Goal: Find specific page/section: Find specific page/section

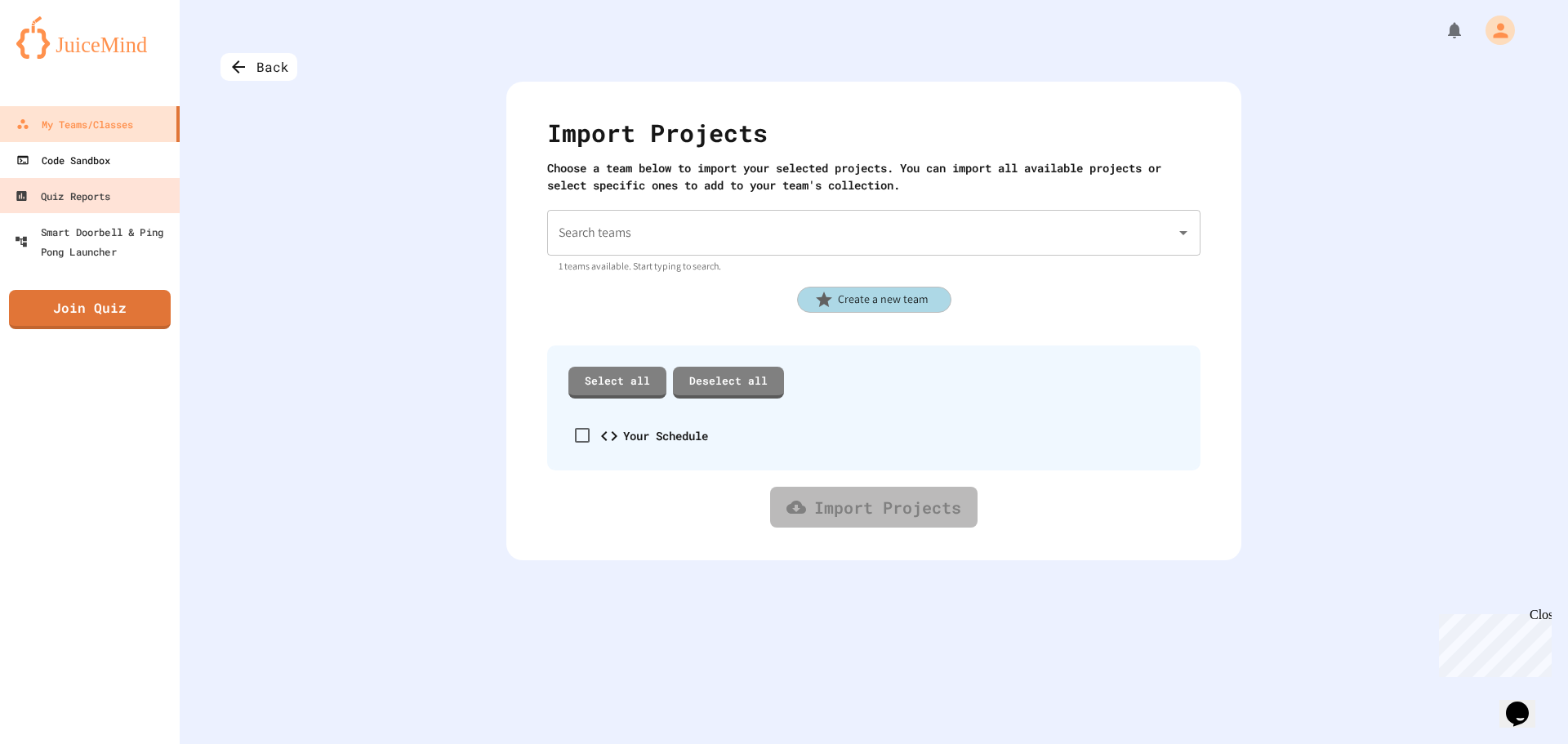
click at [135, 166] on link "Code Sandbox" at bounding box center [90, 160] width 180 height 36
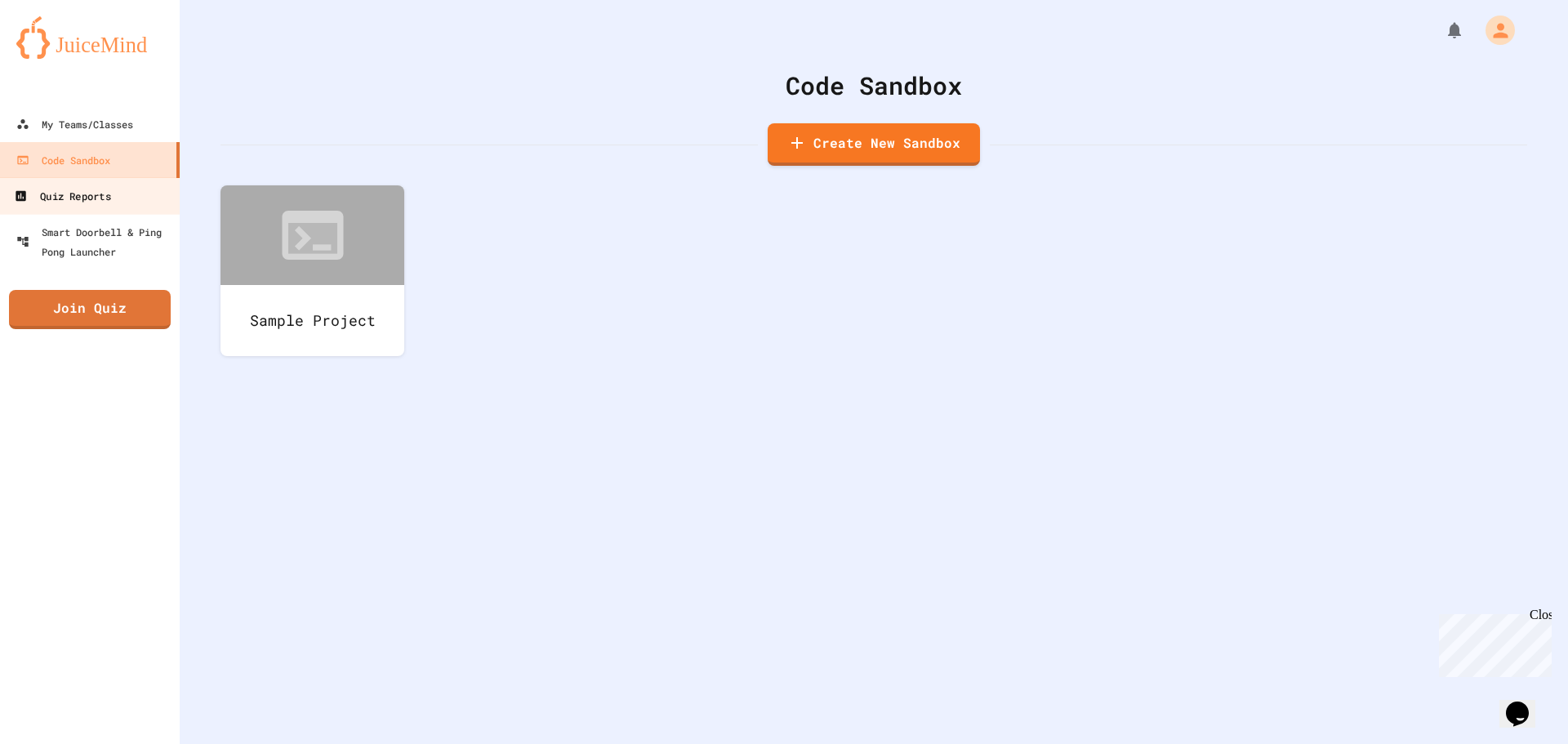
click at [33, 204] on div "Quiz Reports" at bounding box center [62, 196] width 97 height 20
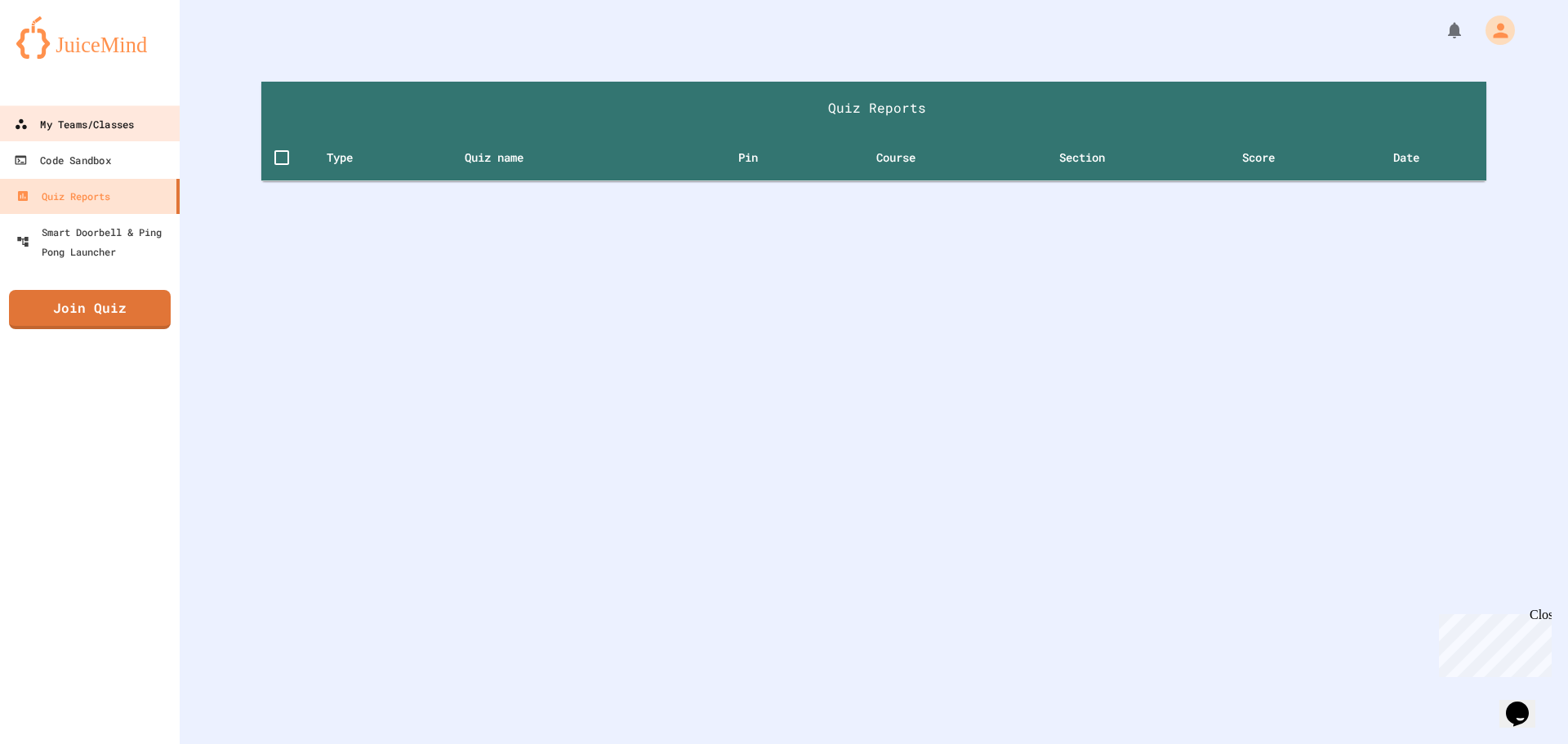
drag, startPoint x: 116, startPoint y: 83, endPoint x: 96, endPoint y: 115, distance: 37.7
click at [103, 99] on div at bounding box center [90, 90] width 180 height 32
click at [78, 138] on link "My Teams/Classes" at bounding box center [89, 124] width 183 height 36
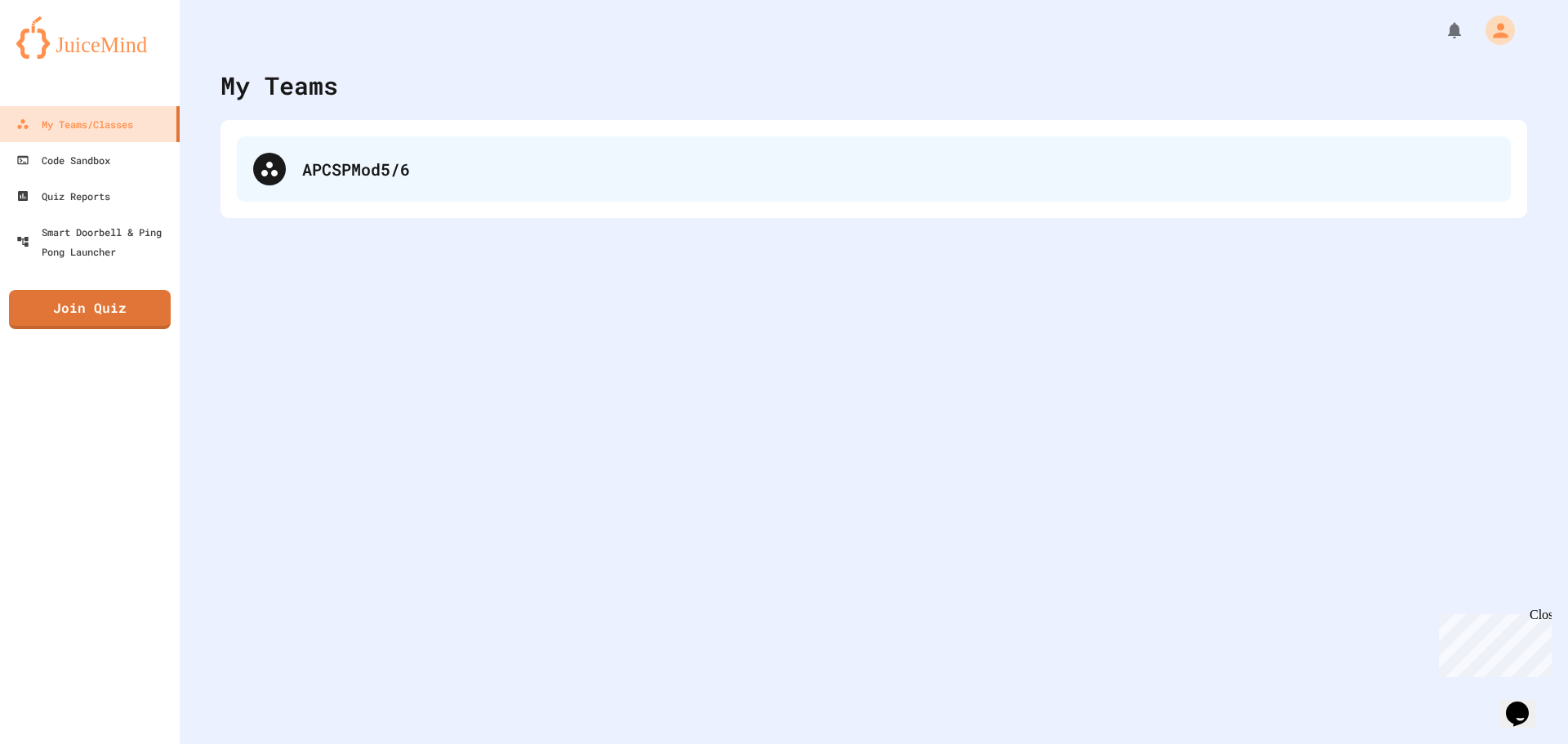
click at [554, 165] on div "APCSPMod5/6" at bounding box center [898, 169] width 1192 height 25
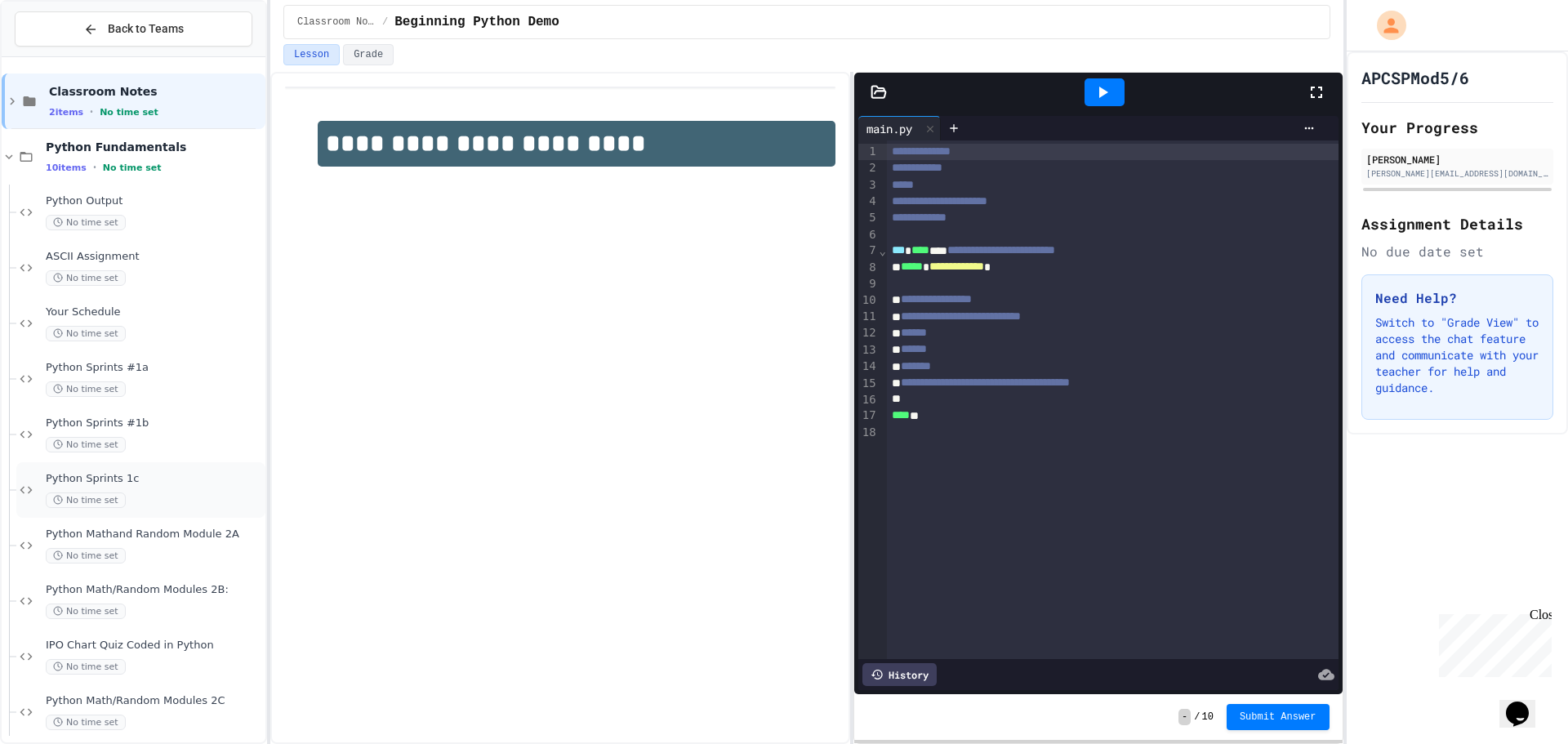
click at [126, 479] on span "Python Sprints 1c" at bounding box center [154, 478] width 217 height 14
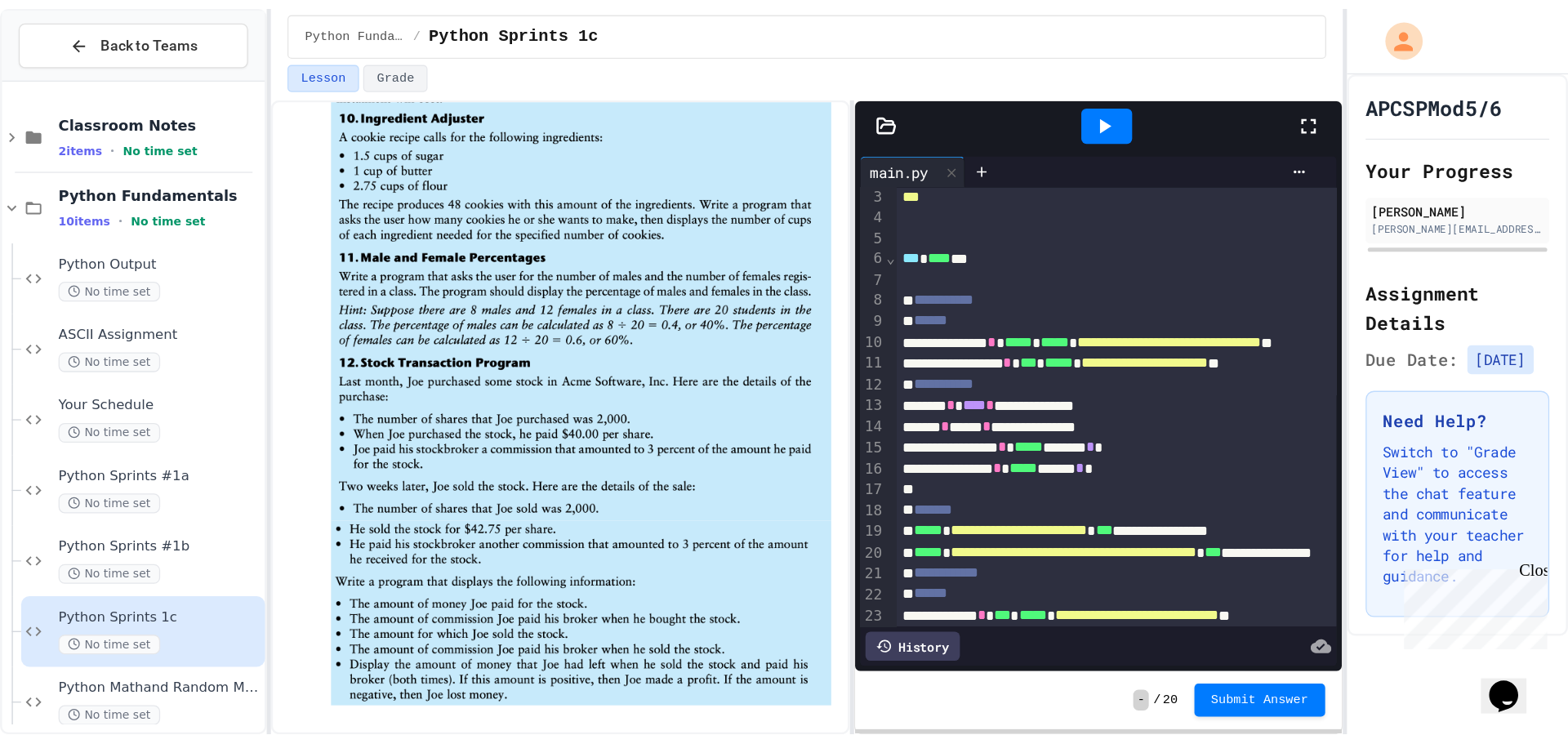
scroll to position [274, 0]
